Goal: Task Accomplishment & Management: Use online tool/utility

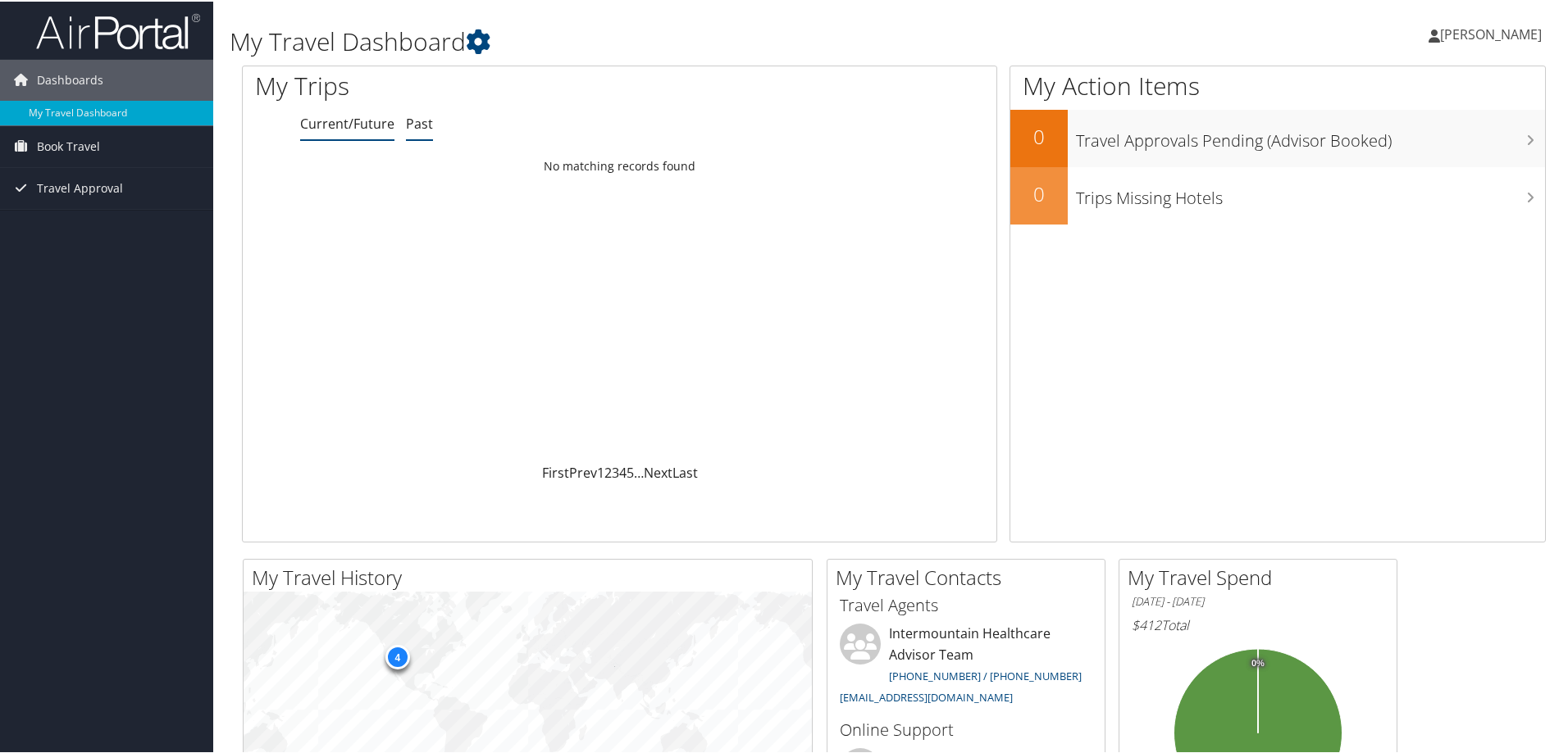
click at [426, 122] on link "Past" at bounding box center [419, 122] width 27 height 18
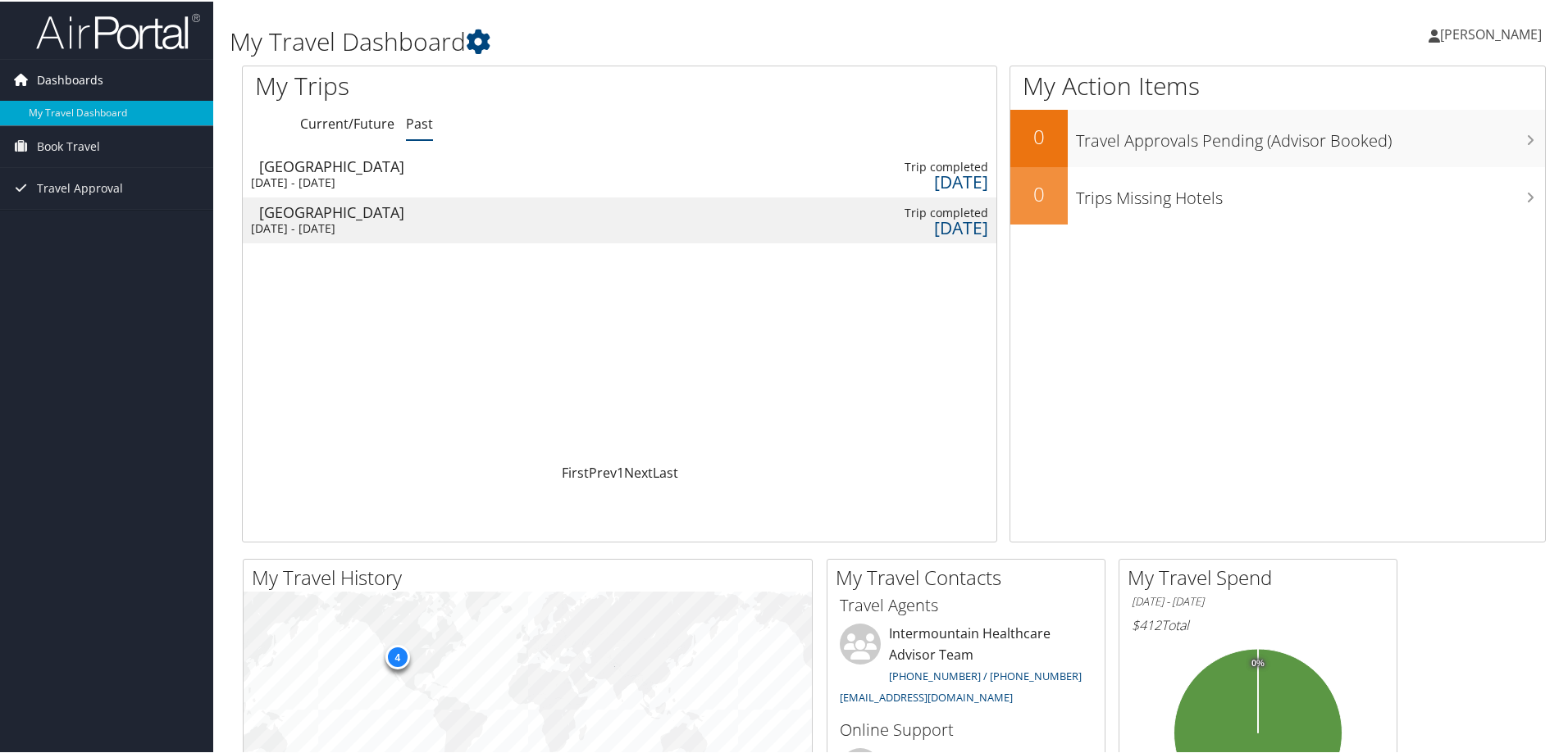
click at [63, 70] on span "Dashboards" at bounding box center [70, 79] width 66 height 41
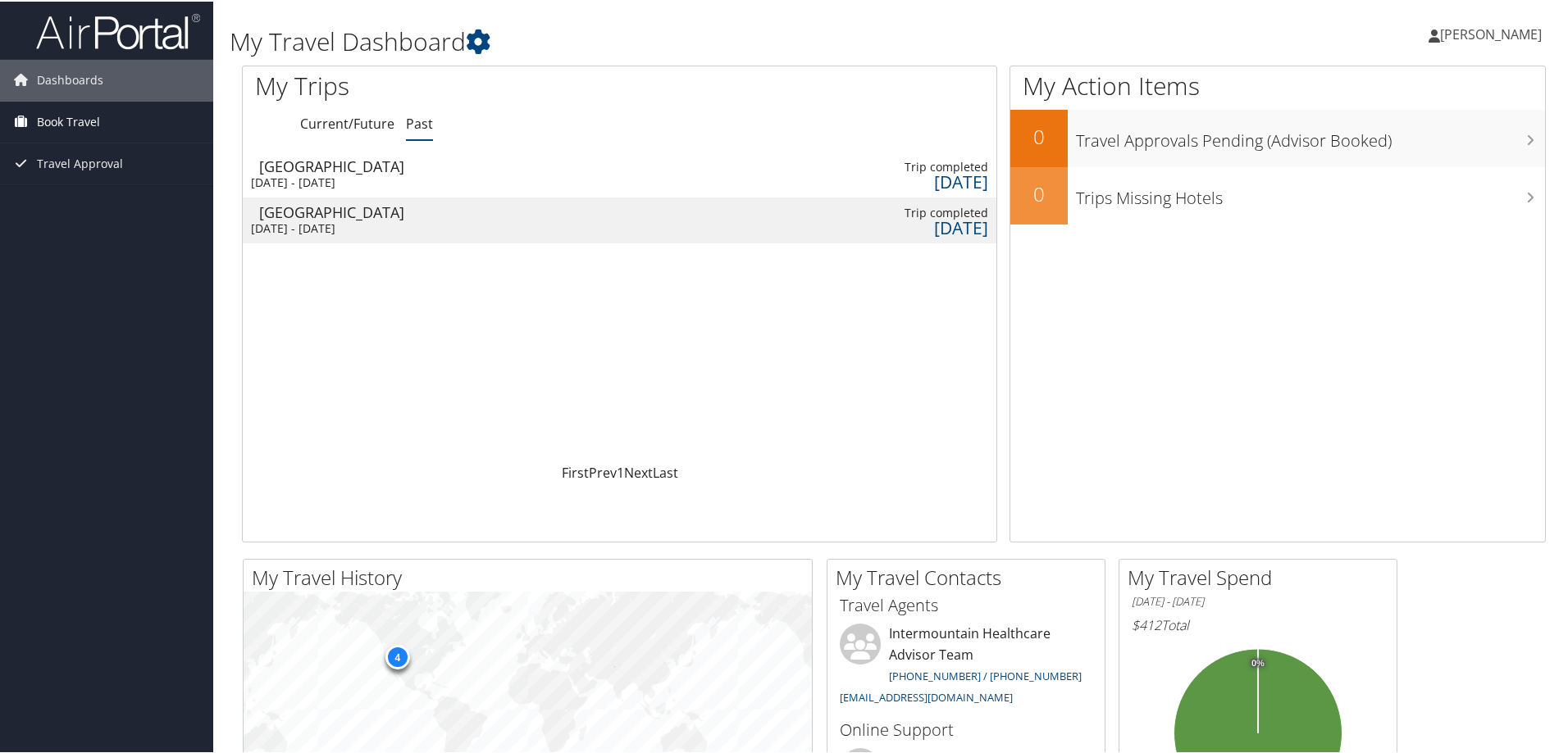
click at [66, 115] on span "Book Travel" at bounding box center [68, 120] width 63 height 41
click at [95, 156] on link "Approval Request (Beta)" at bounding box center [107, 153] width 213 height 25
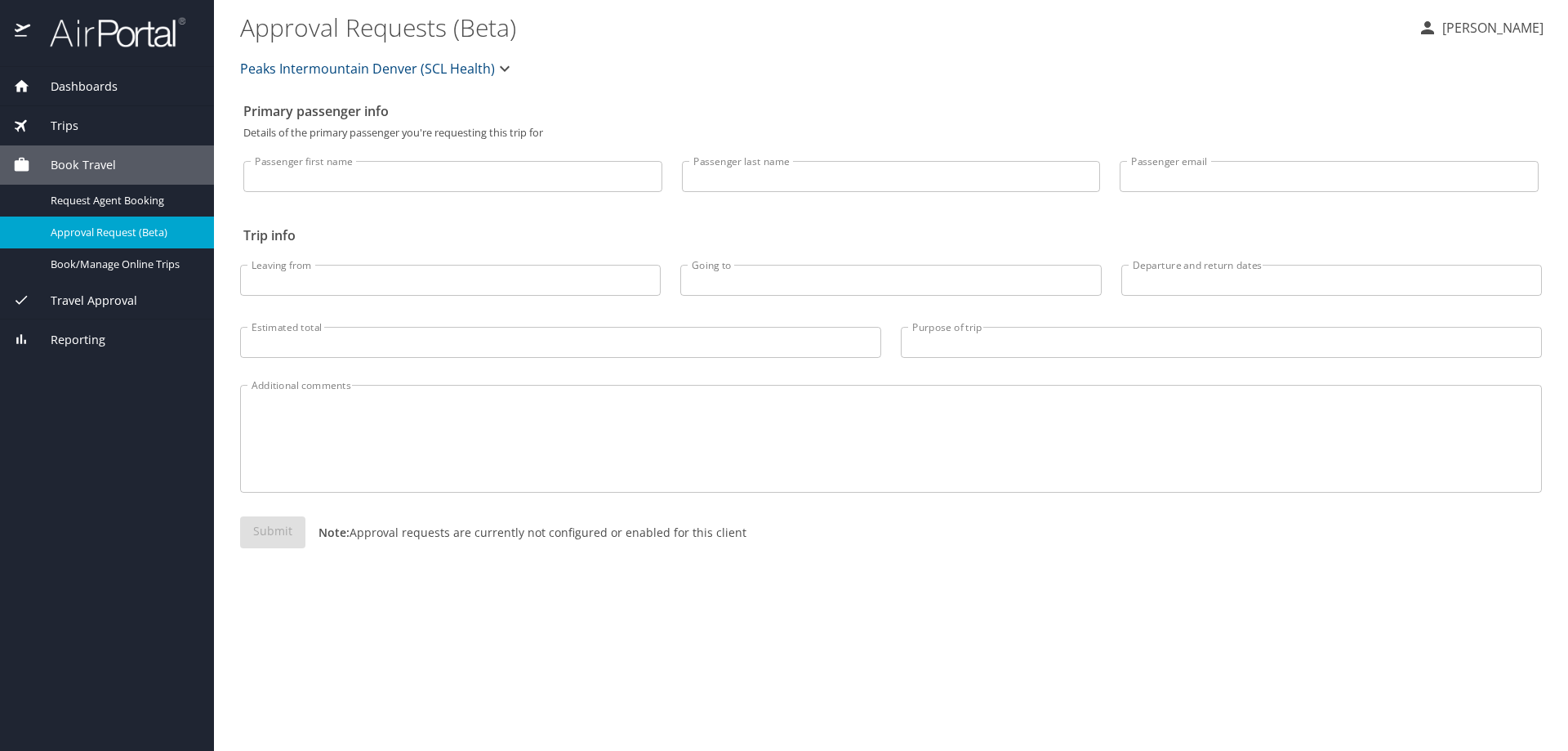
click at [63, 112] on div "Trips" at bounding box center [107, 126] width 214 height 39
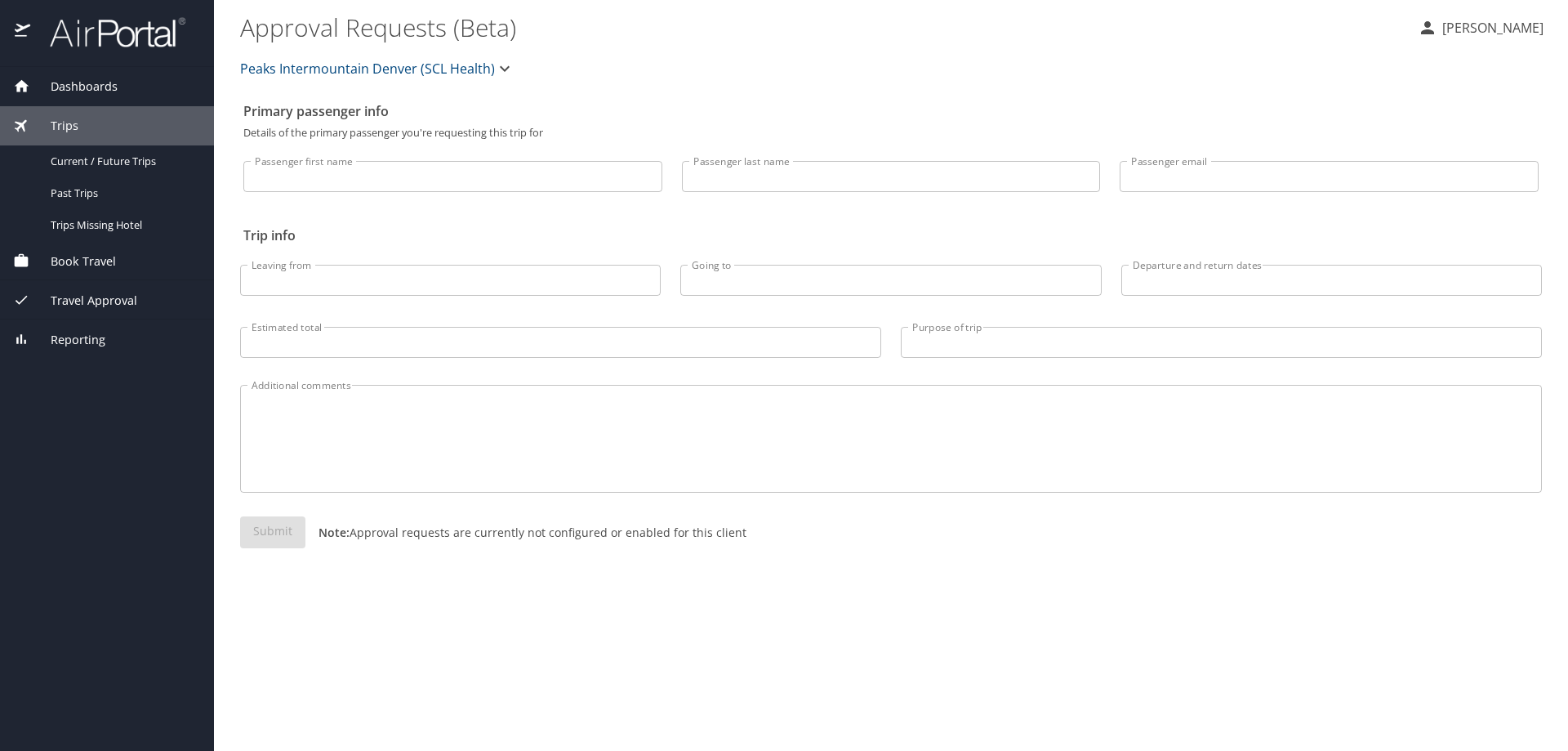
click at [72, 90] on span "Dashboards" at bounding box center [74, 87] width 87 height 18
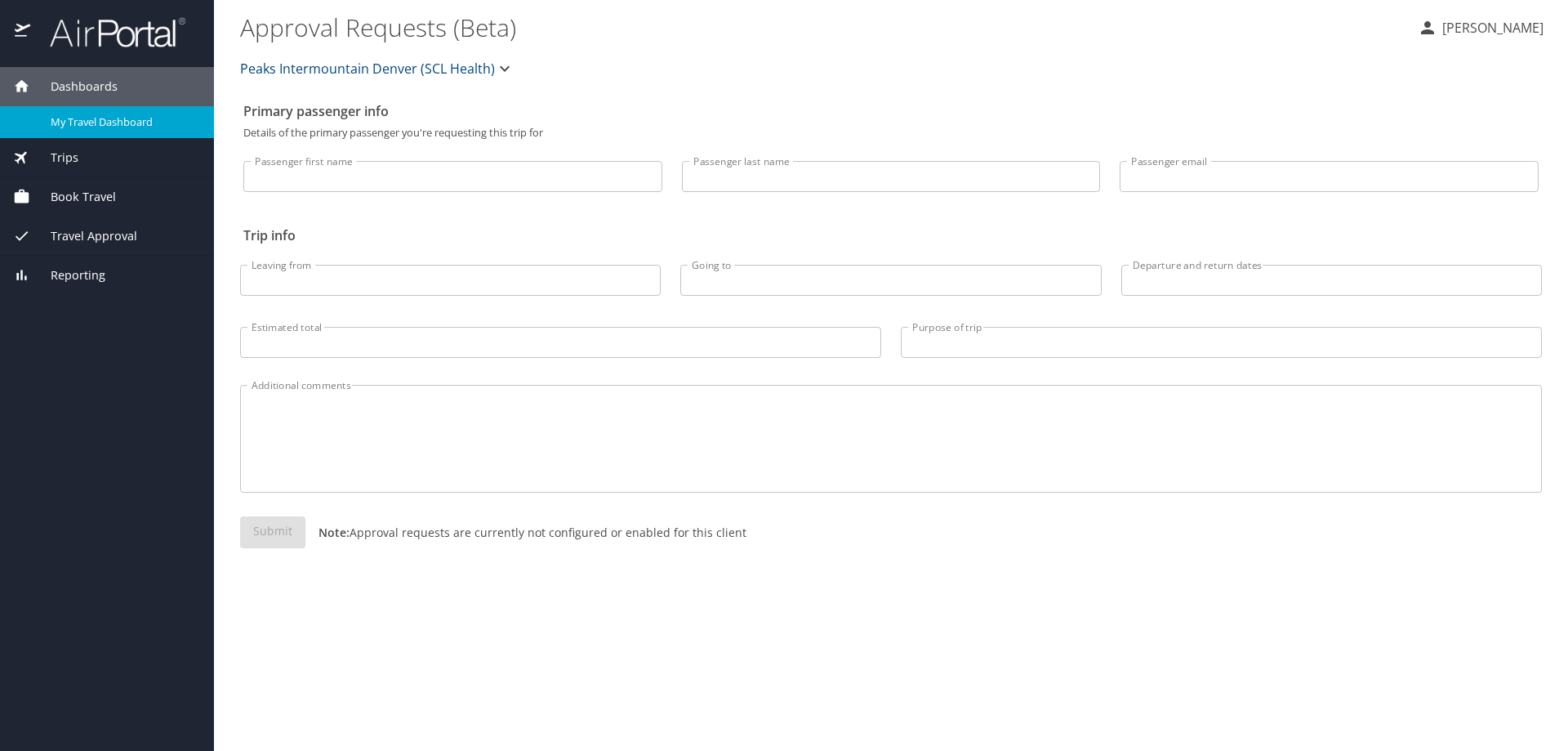
click at [103, 118] on span "My Travel Dashboard" at bounding box center [123, 122] width 144 height 15
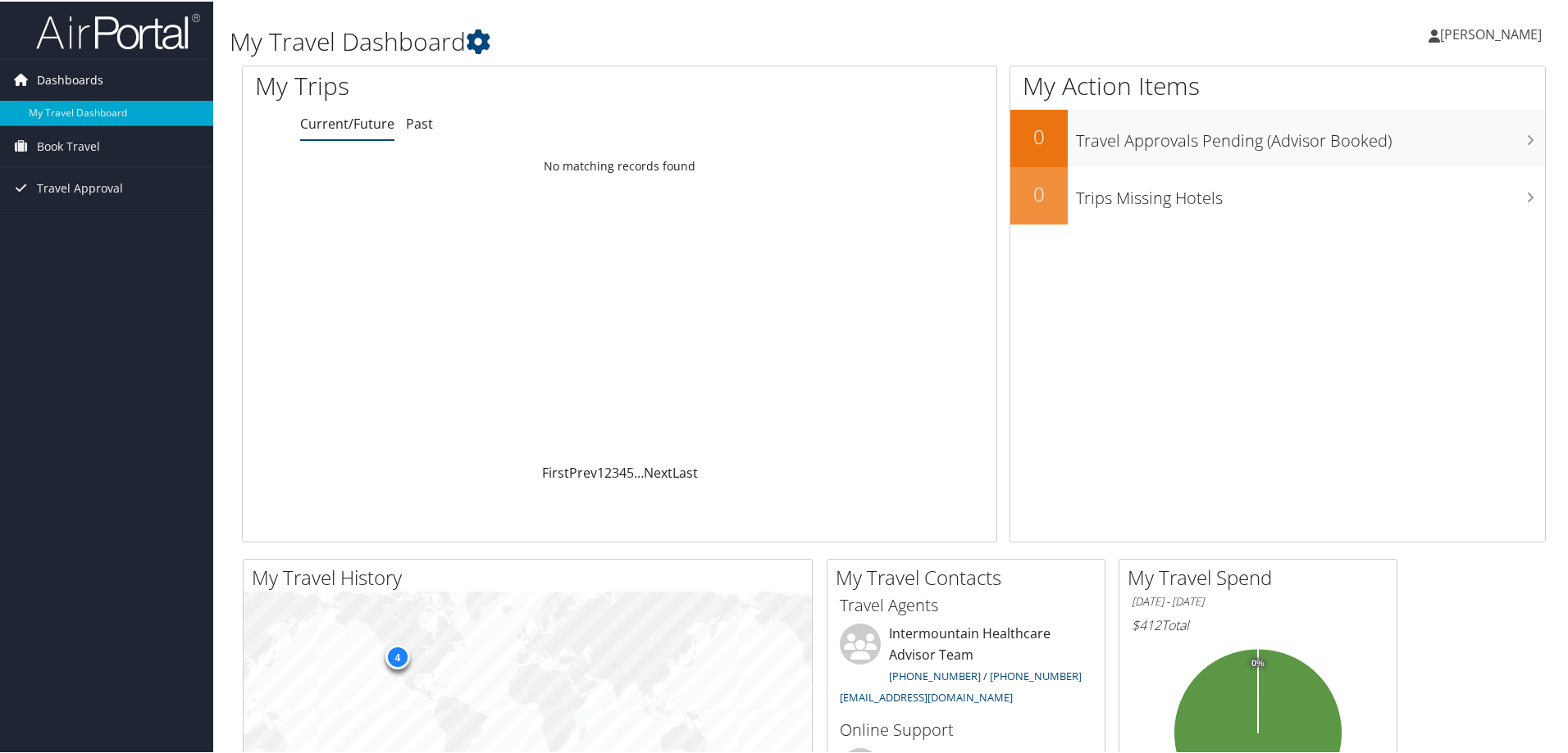
click at [125, 72] on link "Dashboards" at bounding box center [107, 79] width 213 height 41
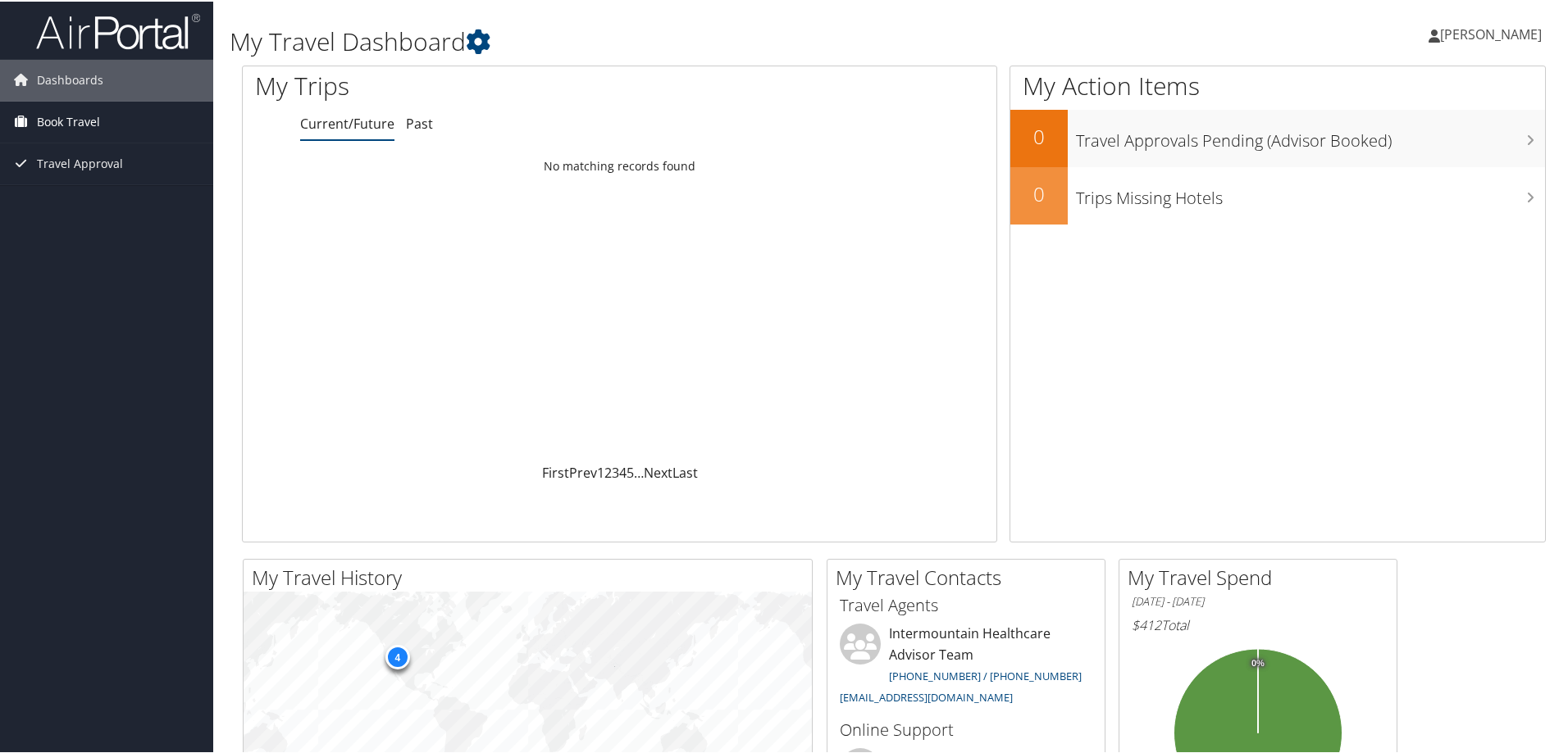
click at [98, 129] on span "Book Travel" at bounding box center [68, 120] width 63 height 41
click at [96, 149] on link "Approval Request (Beta)" at bounding box center [107, 153] width 213 height 25
